Goal: Information Seeking & Learning: Learn about a topic

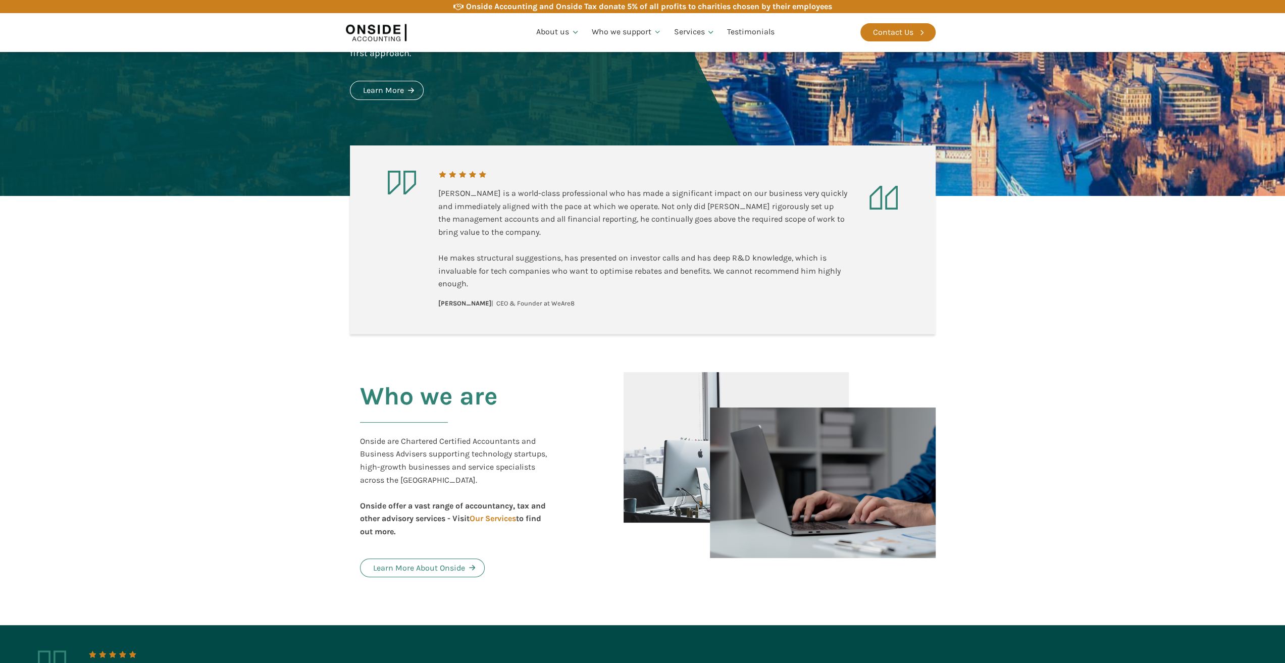
scroll to position [202, 0]
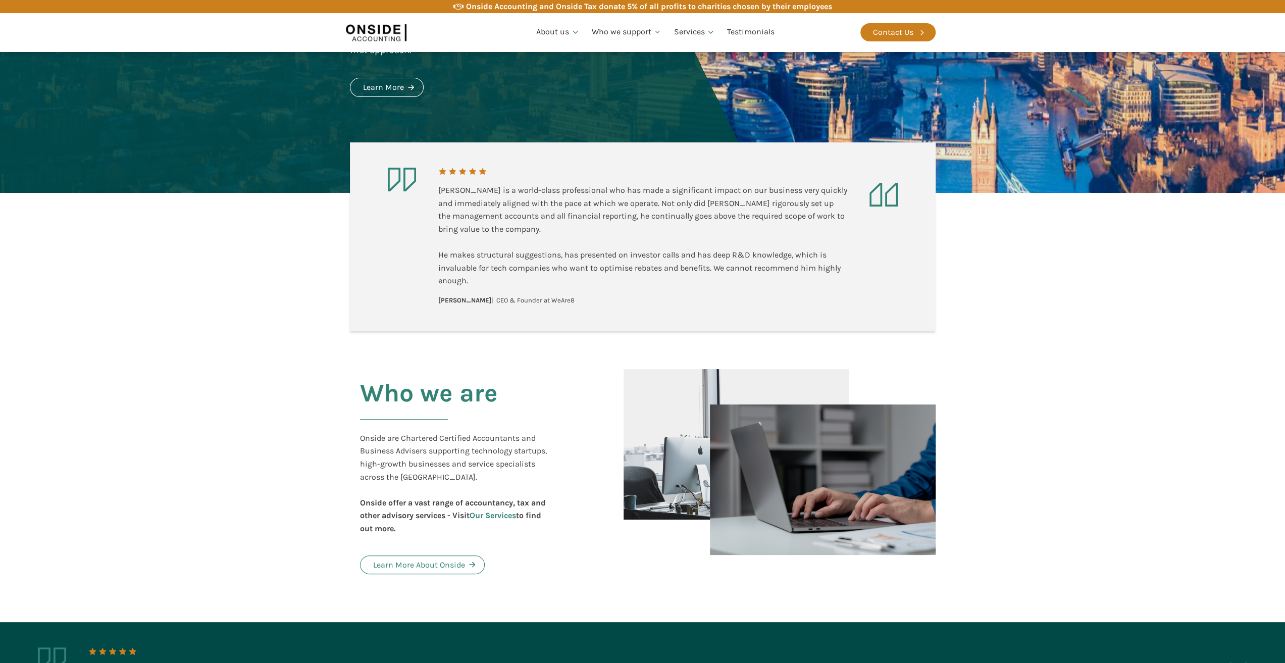
click at [493, 512] on link "Our Services" at bounding box center [493, 516] width 46 height 10
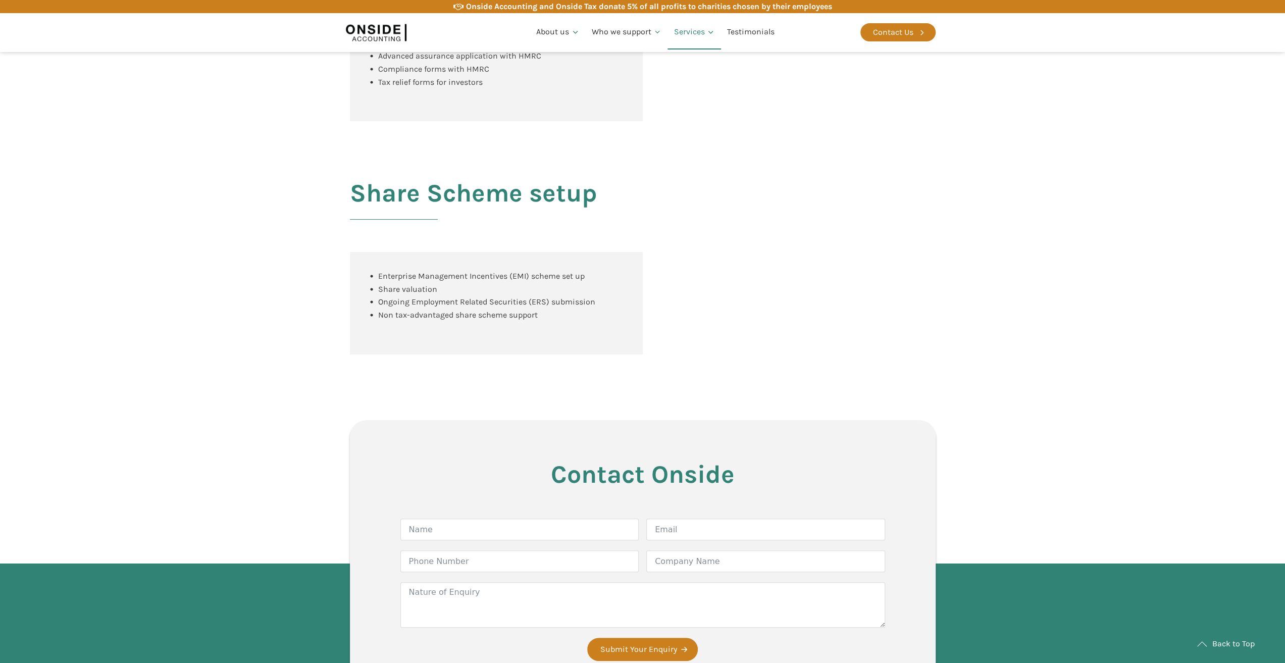
scroll to position [1263, 0]
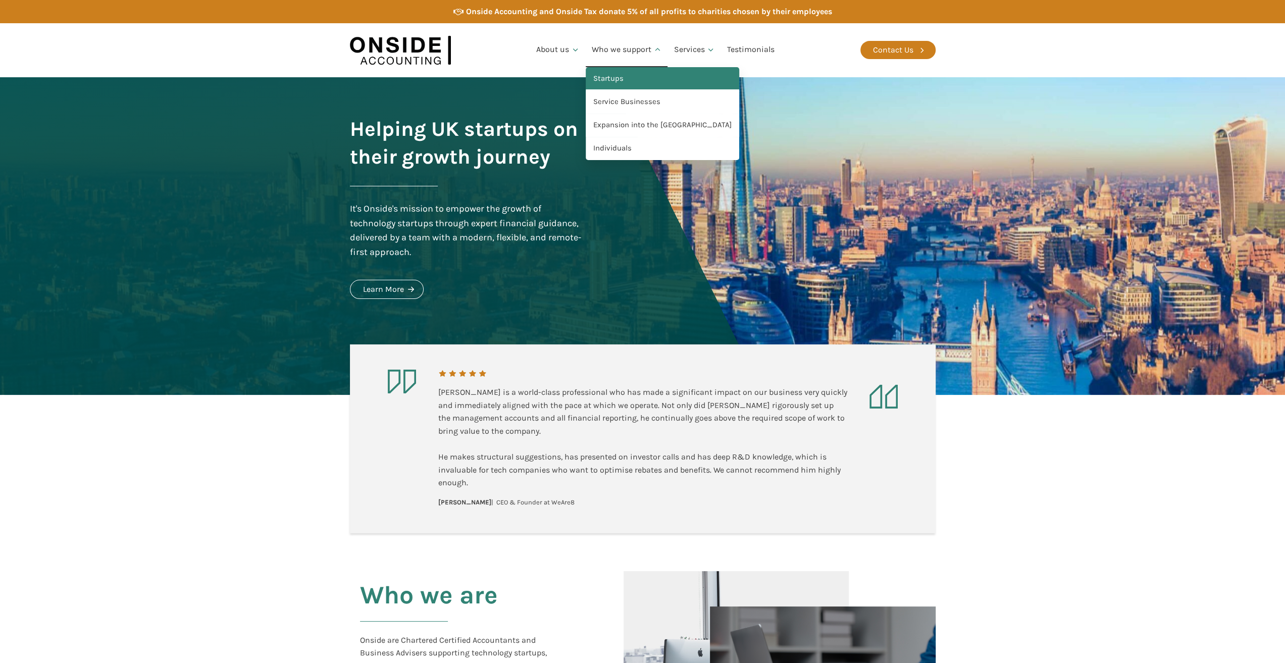
click at [622, 74] on link "Startups" at bounding box center [663, 78] width 154 height 23
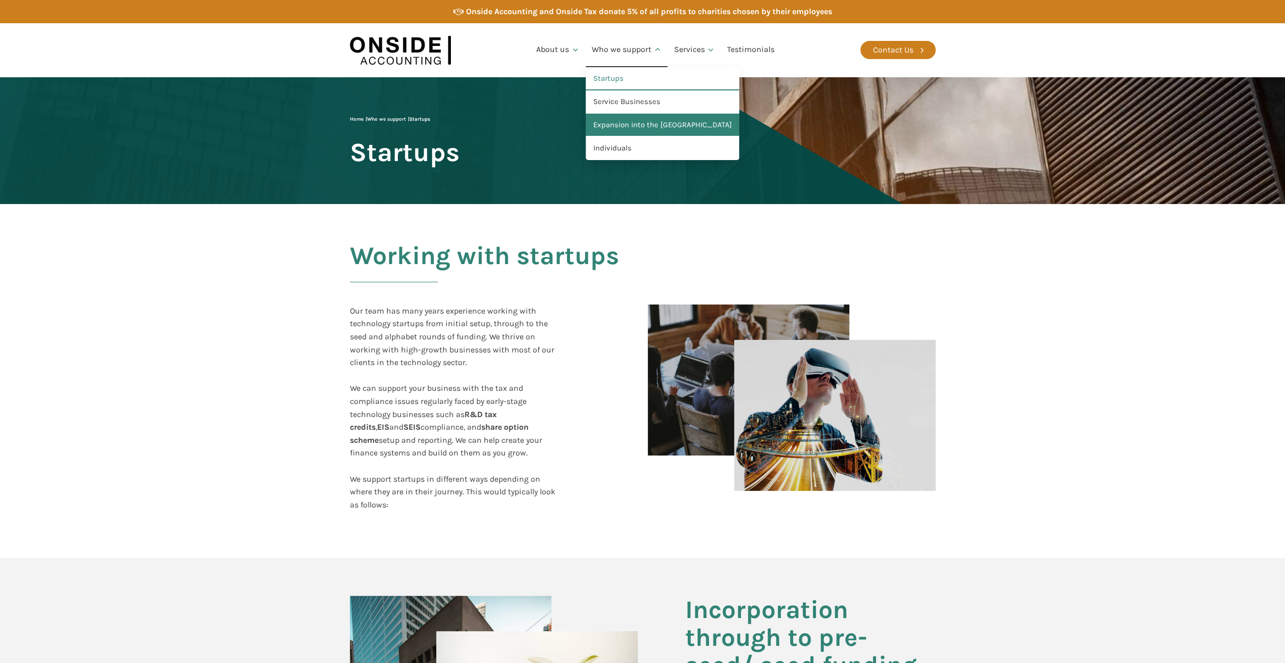
click at [623, 121] on link "Expansion into the [GEOGRAPHIC_DATA]" at bounding box center [663, 125] width 154 height 23
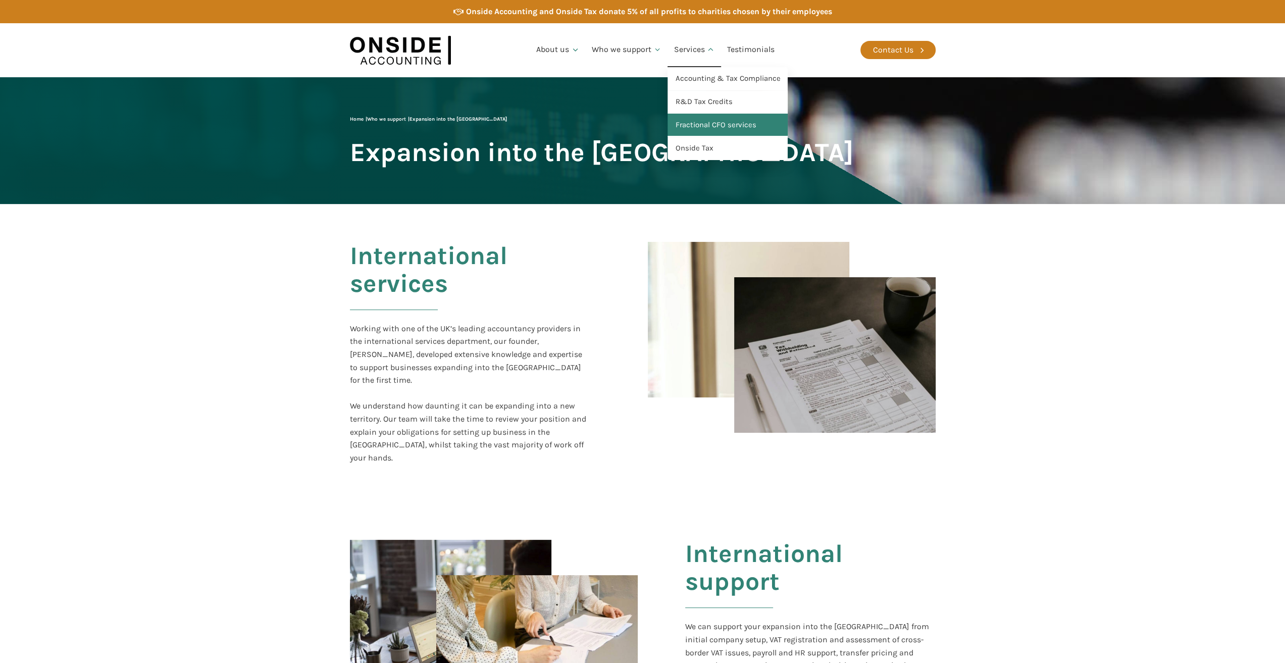
click at [705, 123] on link "Fractional CFO services" at bounding box center [728, 125] width 120 height 23
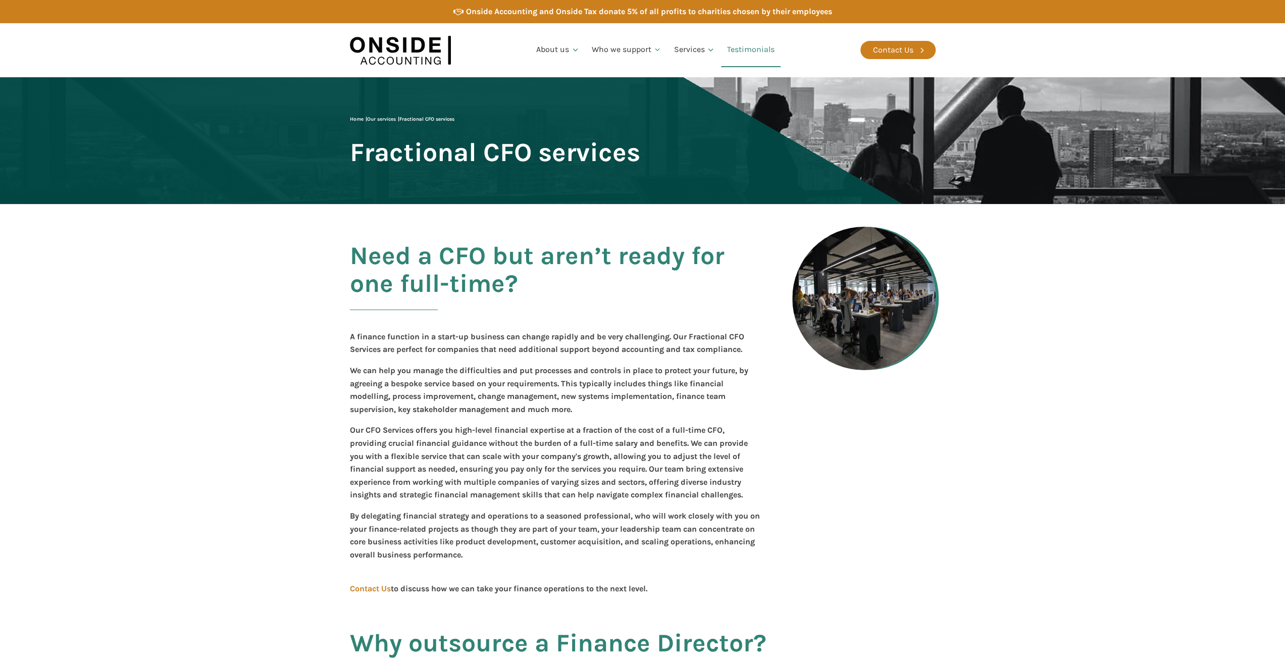
click at [742, 46] on link "Testimonials" at bounding box center [751, 50] width 60 height 34
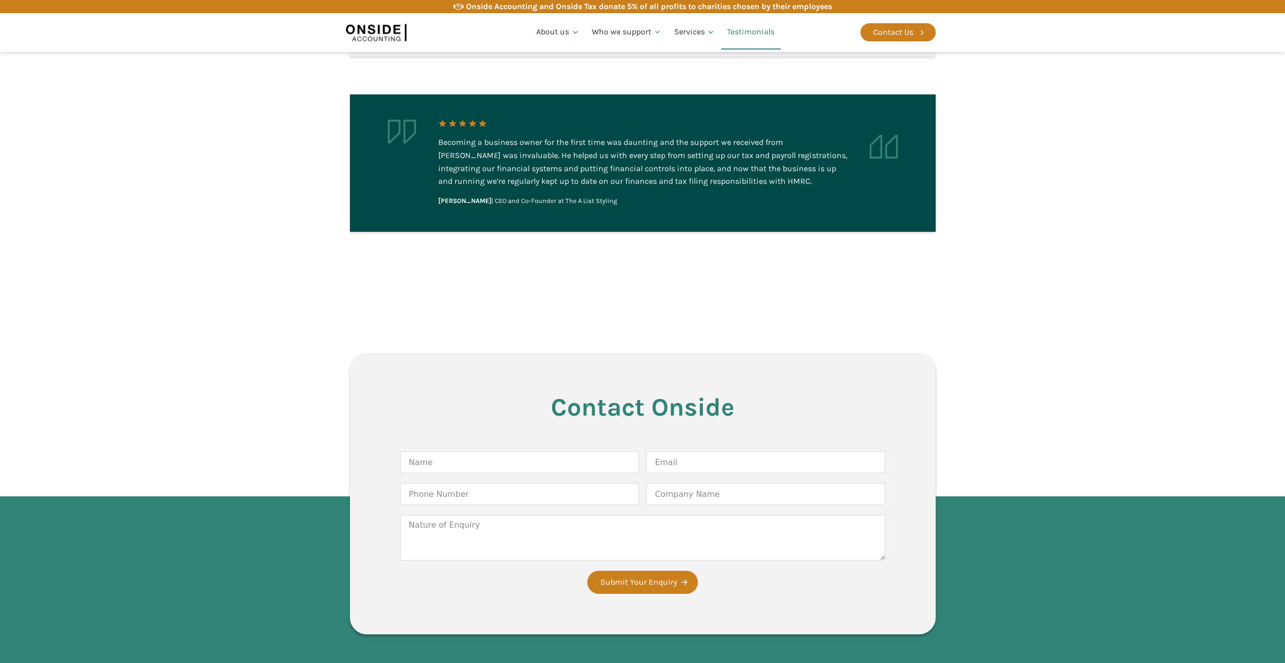
scroll to position [2204, 0]
